Goal: Task Accomplishment & Management: Use online tool/utility

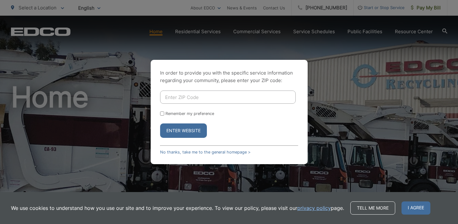
click at [193, 99] on input "Enter ZIP Code" at bounding box center [228, 97] width 136 height 13
type input "92028"
click at [183, 131] on button "Enter Website" at bounding box center [183, 131] width 47 height 14
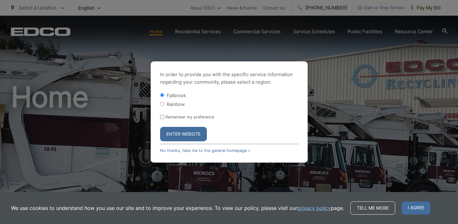
click at [179, 136] on button "Enter Website" at bounding box center [183, 134] width 47 height 14
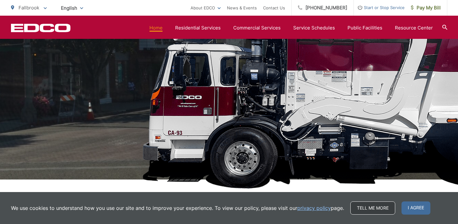
scroll to position [95, 0]
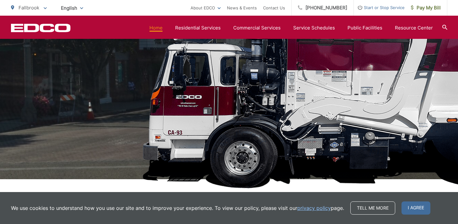
click at [409, 207] on span "I agree" at bounding box center [415, 208] width 29 height 13
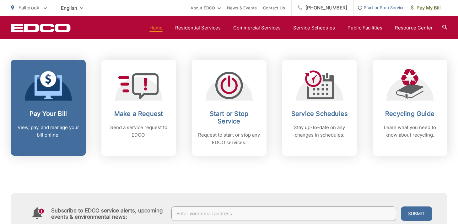
scroll to position [253, 0]
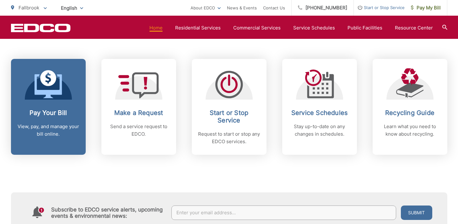
click at [50, 95] on icon at bounding box center [48, 86] width 27 height 24
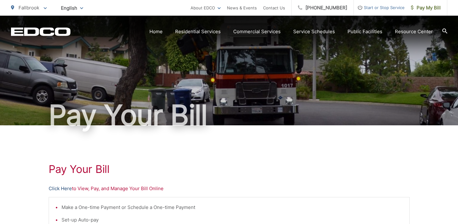
click at [61, 190] on link "Click Here" at bounding box center [60, 189] width 23 height 8
